Goal: Information Seeking & Learning: Learn about a topic

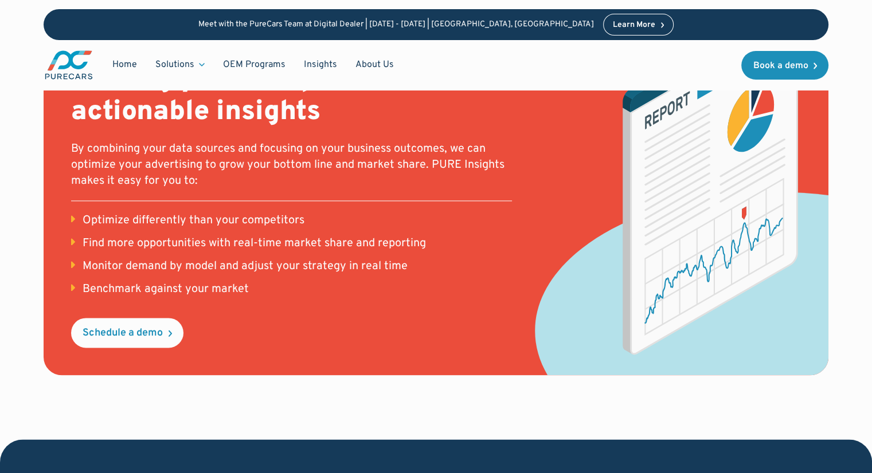
scroll to position [1323, 0]
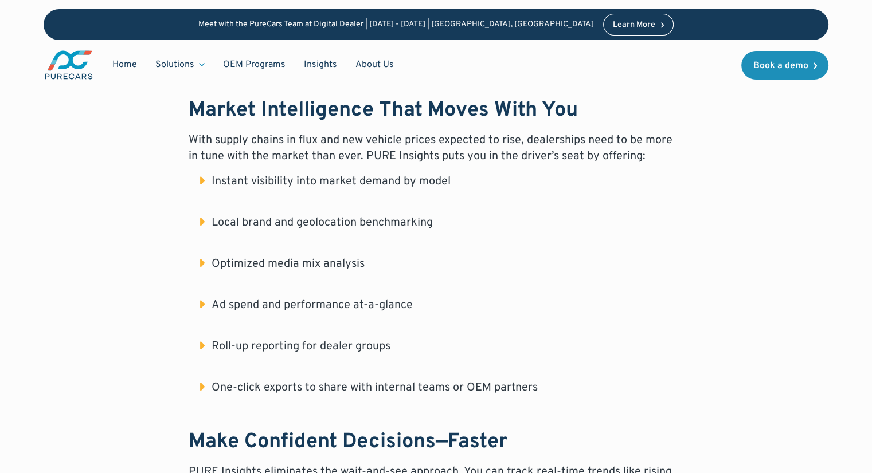
scroll to position [802, 0]
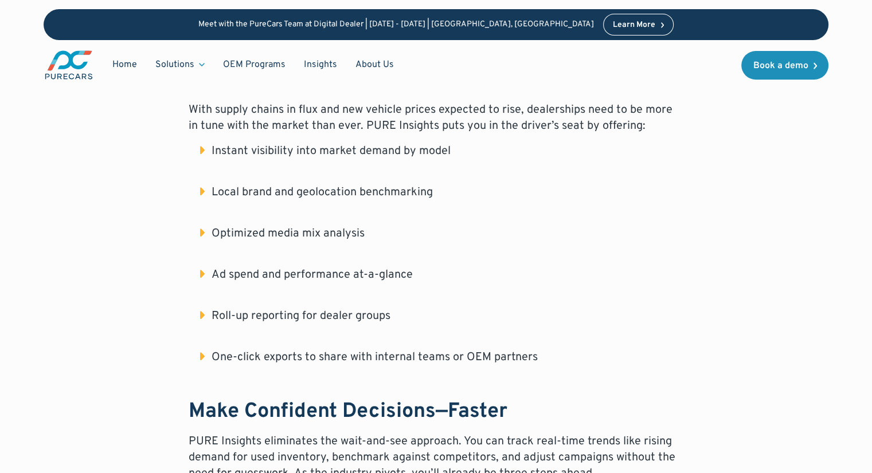
click at [200, 350] on li "One-click exports to share with internal teams or OEM partners" at bounding box center [442, 366] width 484 height 32
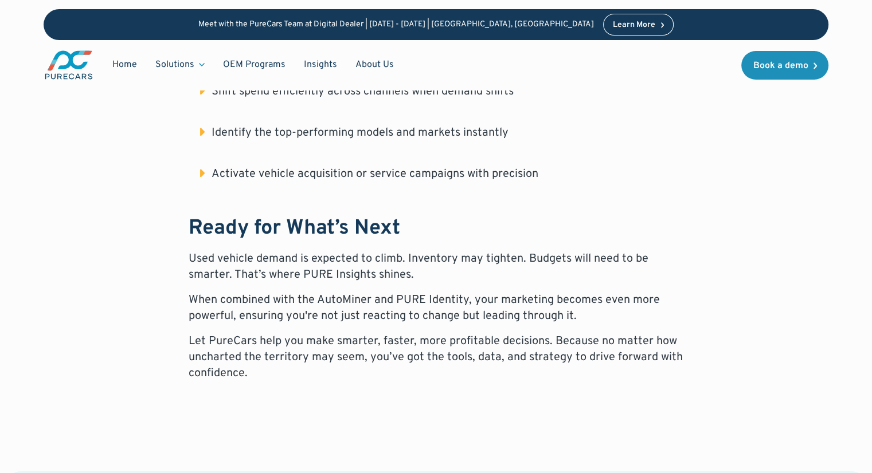
scroll to position [1604, 0]
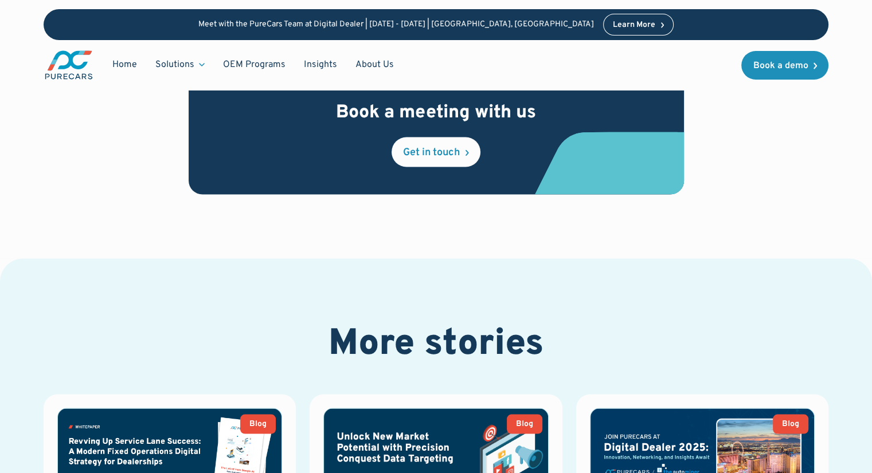
scroll to position [2177, 0]
